Goal: Information Seeking & Learning: Find specific fact

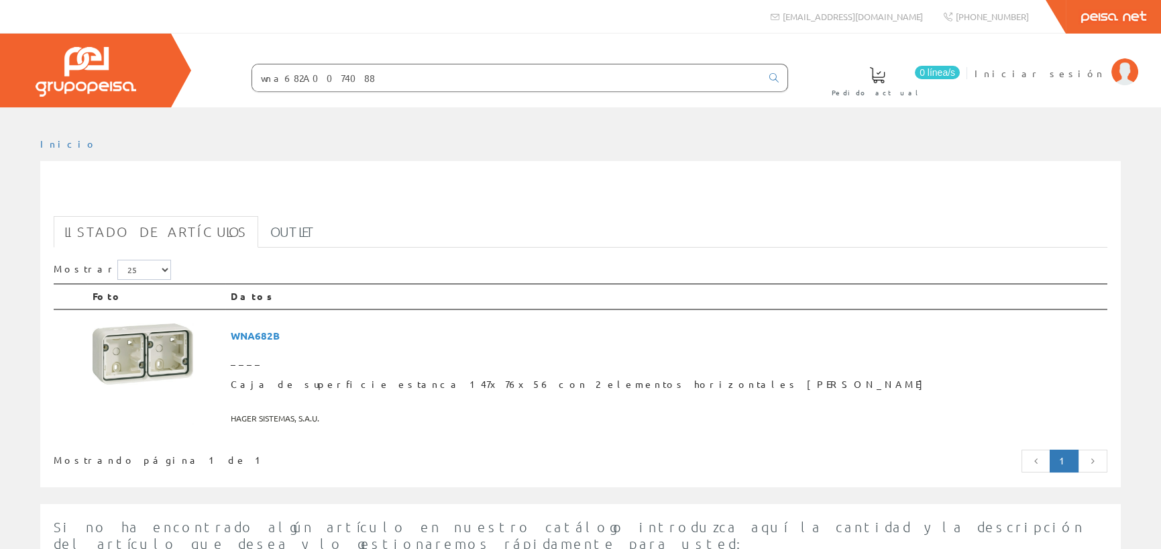
type input "wna682A0074088"
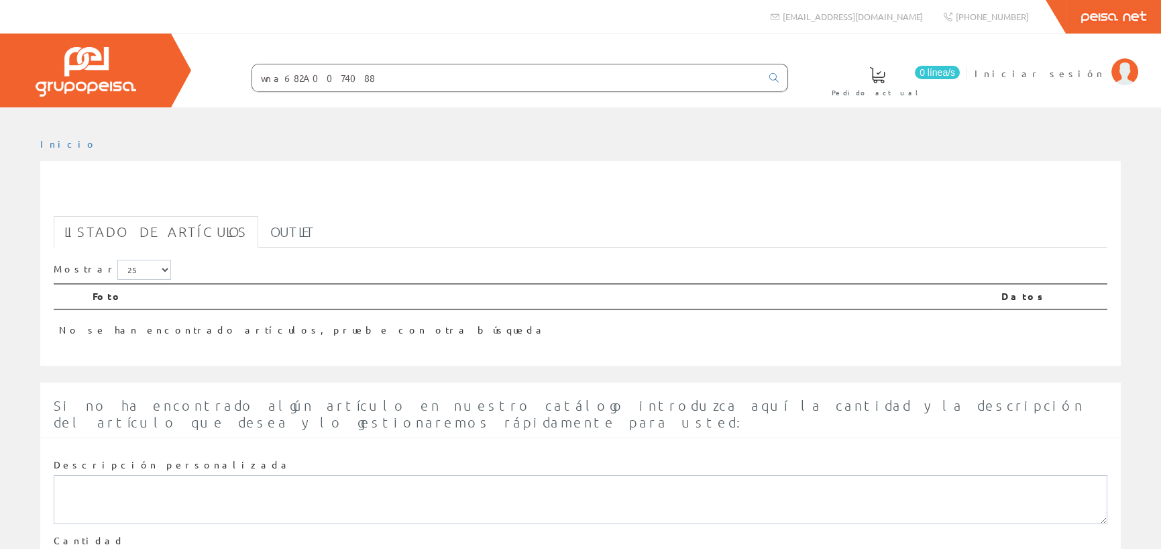
drag, startPoint x: 294, startPoint y: 74, endPoint x: 190, endPoint y: 73, distance: 104.0
click at [190, 73] on div "0 línea/s Pedido actual Iniciar sesión" at bounding box center [580, 71] width 1161 height 74
type input "A0074088"
click at [771, 74] on icon at bounding box center [774, 77] width 9 height 9
click at [778, 71] on link at bounding box center [774, 77] width 27 height 23
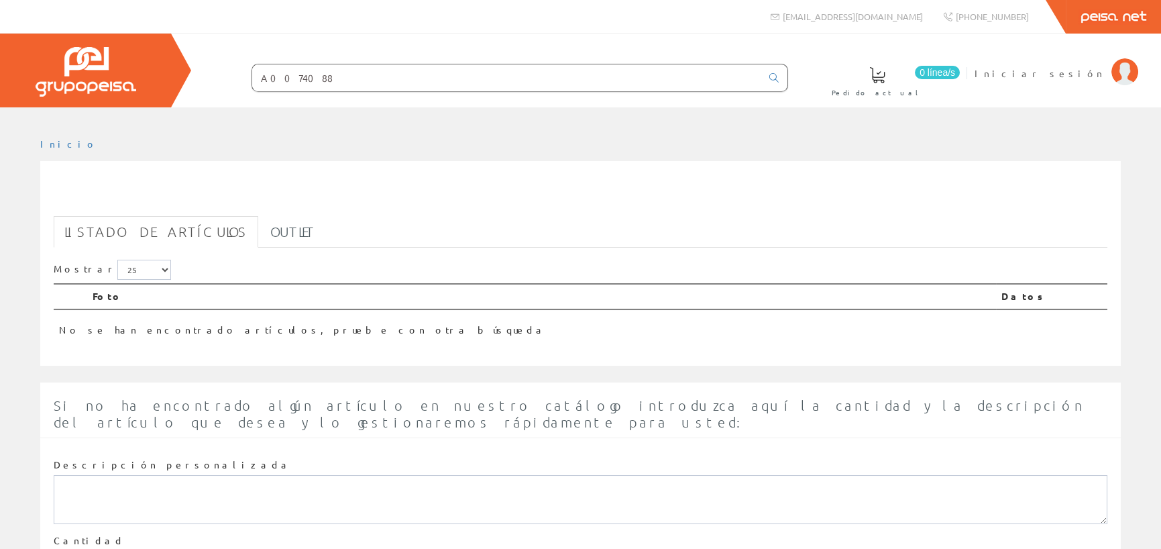
drag, startPoint x: 280, startPoint y: 74, endPoint x: 61, endPoint y: 74, distance: 219.4
click at [61, 74] on div "0 línea/s Pedido actual Iniciar sesión" at bounding box center [580, 71] width 1161 height 74
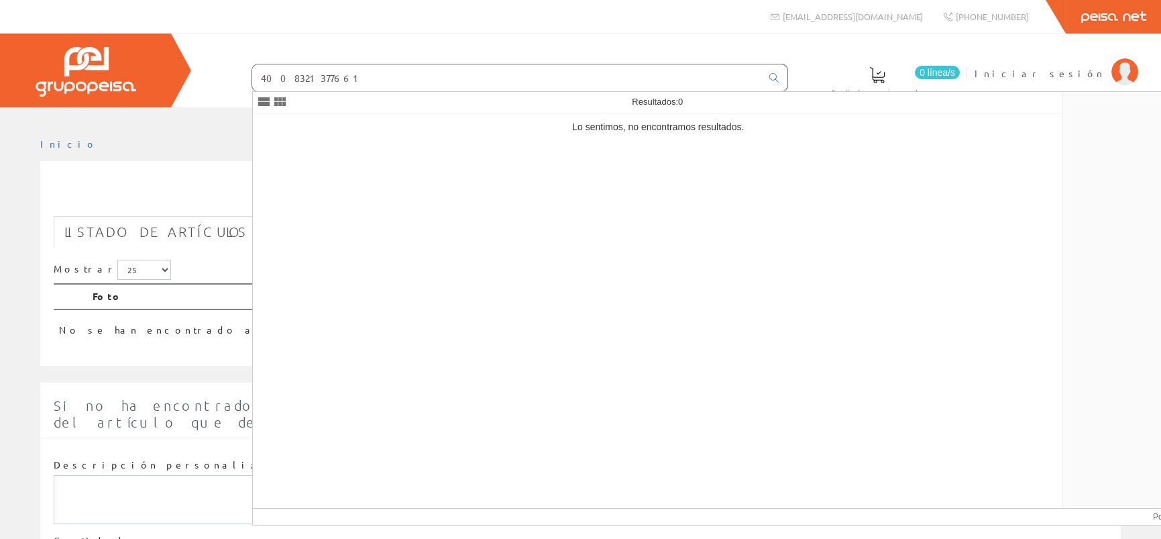
type input "4008321377661"
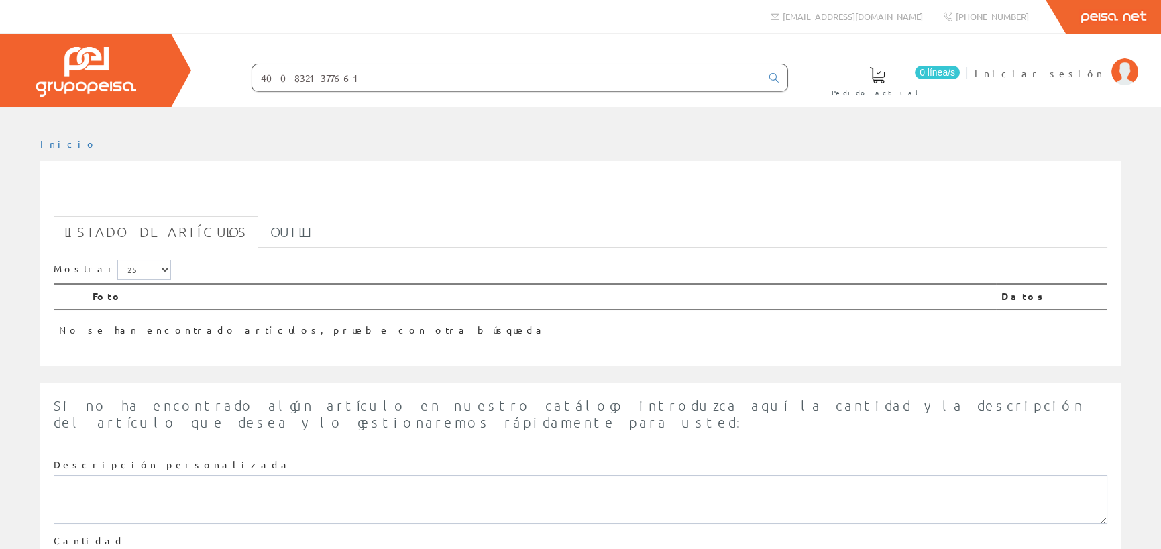
drag, startPoint x: 355, startPoint y: 79, endPoint x: 141, endPoint y: 79, distance: 214.0
click at [141, 79] on div "0 línea/s Pedido actual Iniciar sesión" at bounding box center [580, 71] width 1161 height 74
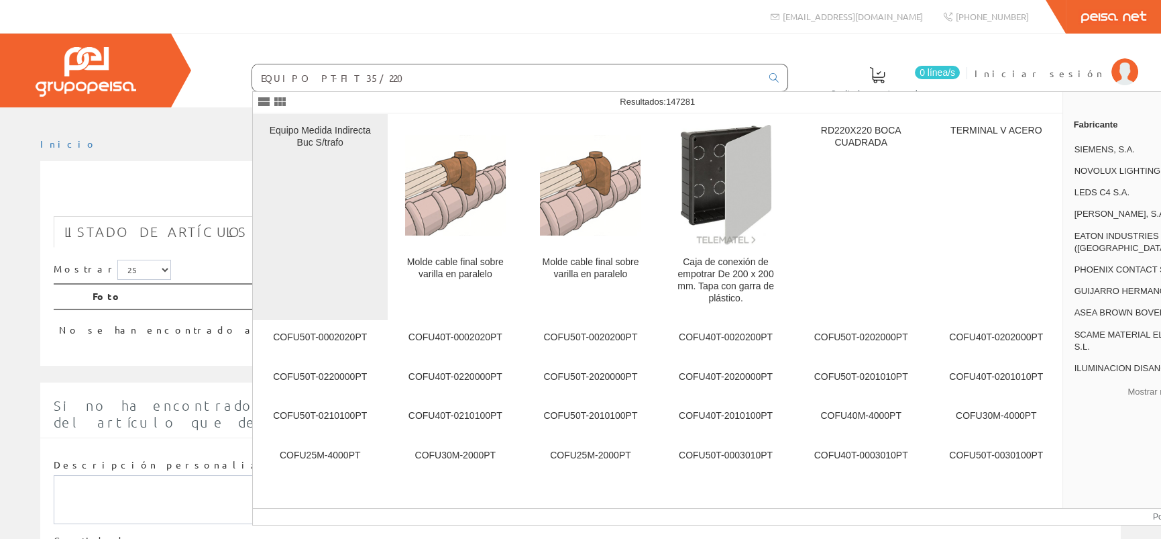
type input "EQUIPO PT-FIT 35/220"
click at [315, 172] on div "Equipo Medida Indirecta Buc S/trafo" at bounding box center [320, 217] width 113 height 185
